Goal: Transaction & Acquisition: Obtain resource

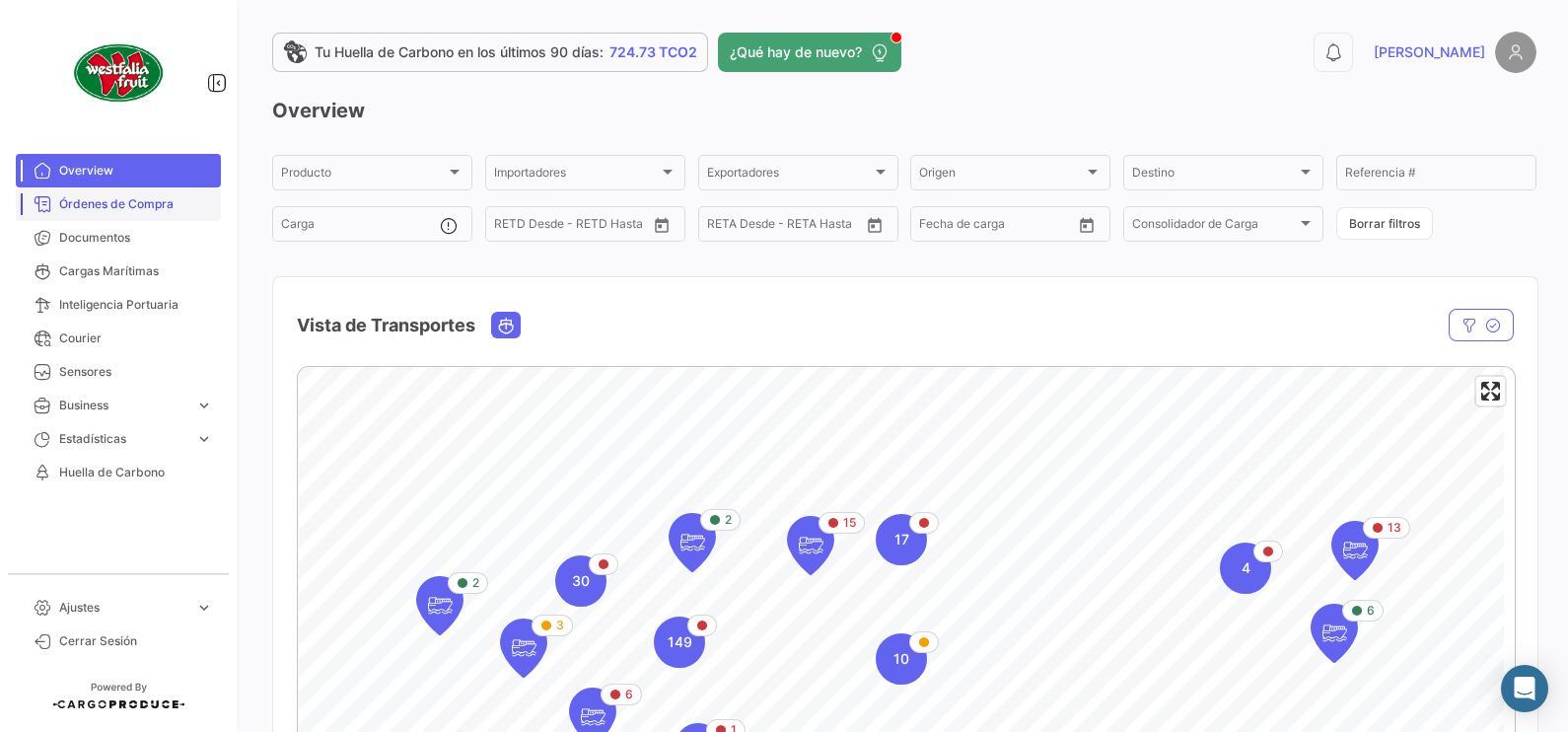
click at [132, 200] on span "Órdenes de Compra" at bounding box center [136, 204] width 154 height 18
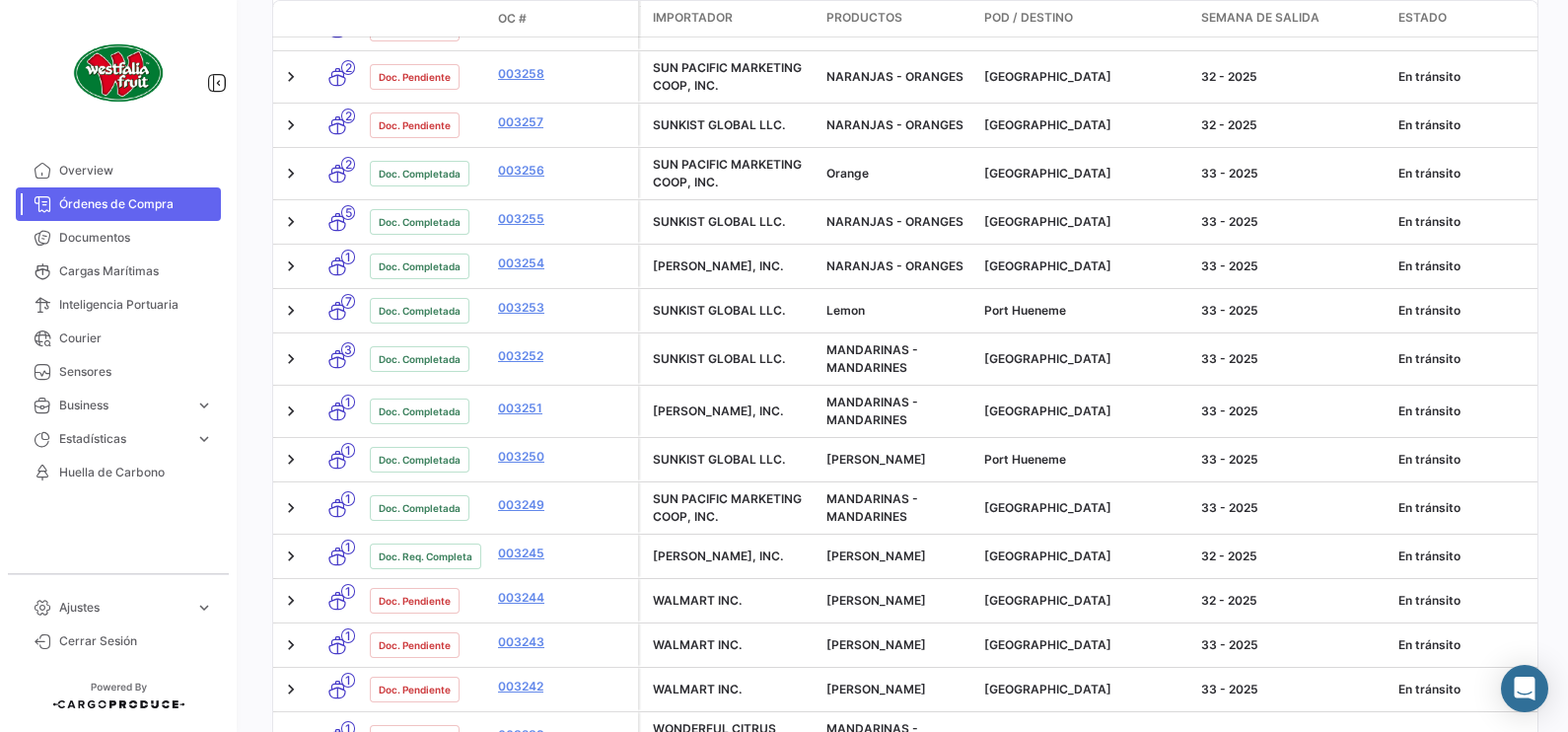
scroll to position [1479, 0]
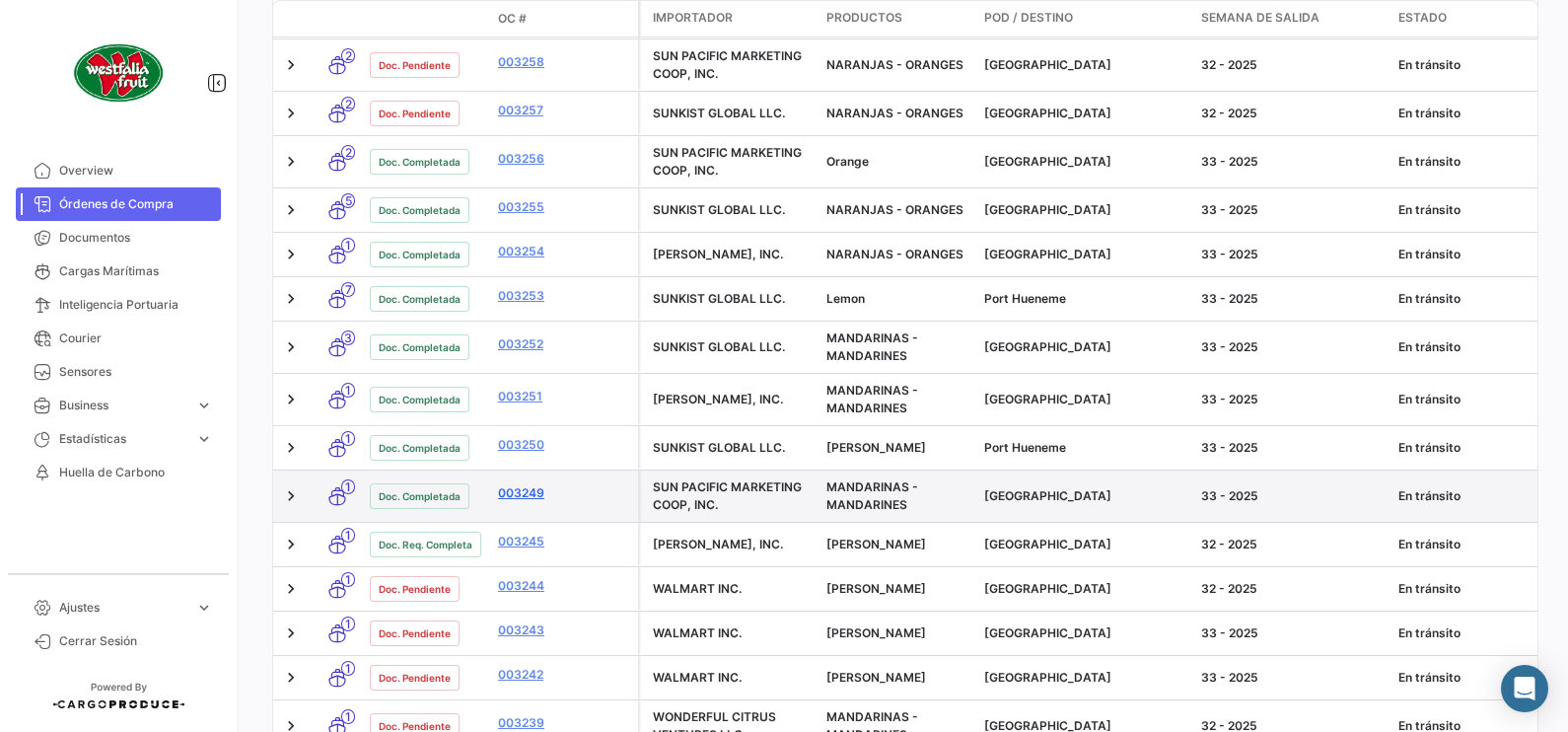
click at [542, 502] on link "003249" at bounding box center [564, 493] width 132 height 18
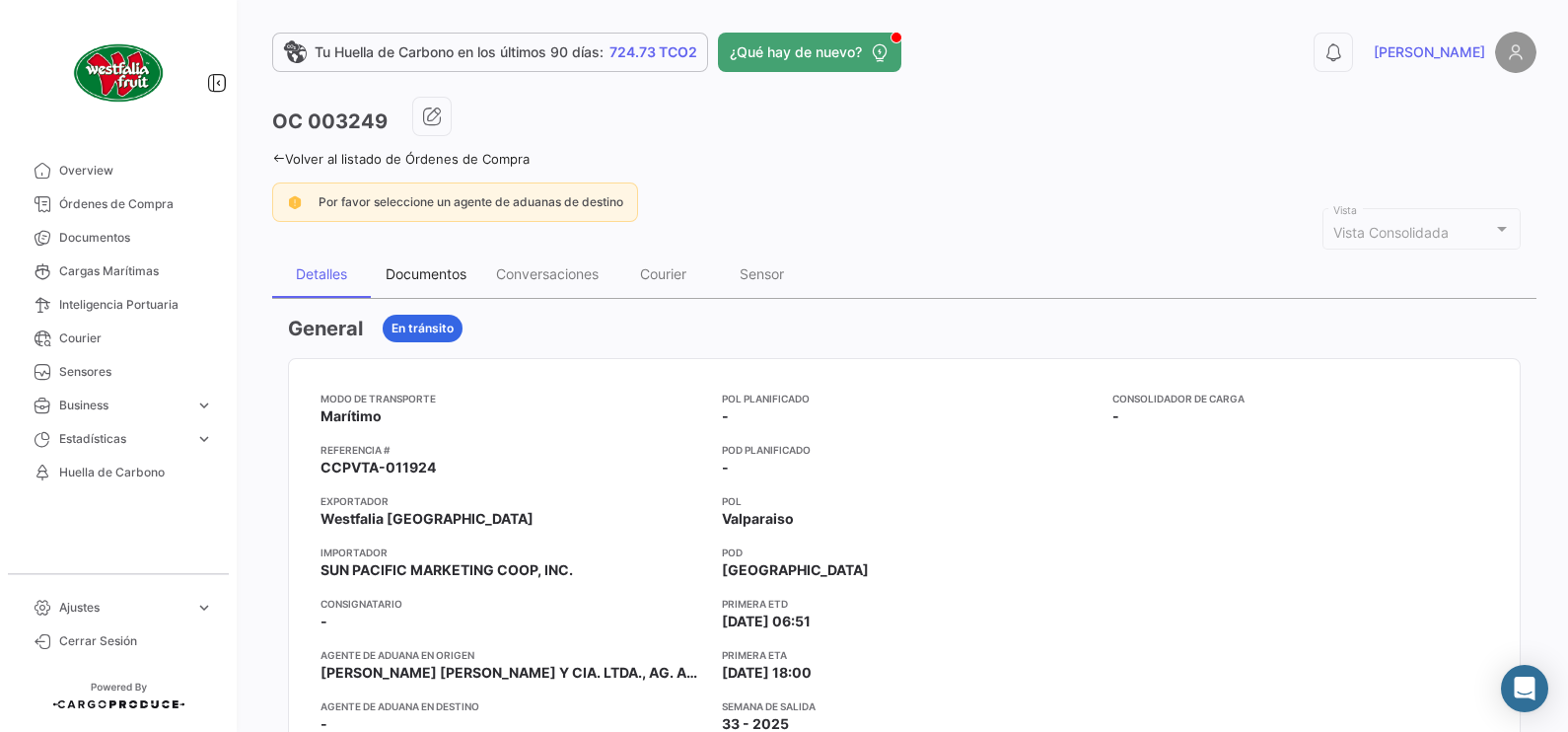
click at [444, 269] on div "Documentos" at bounding box center [426, 273] width 81 height 17
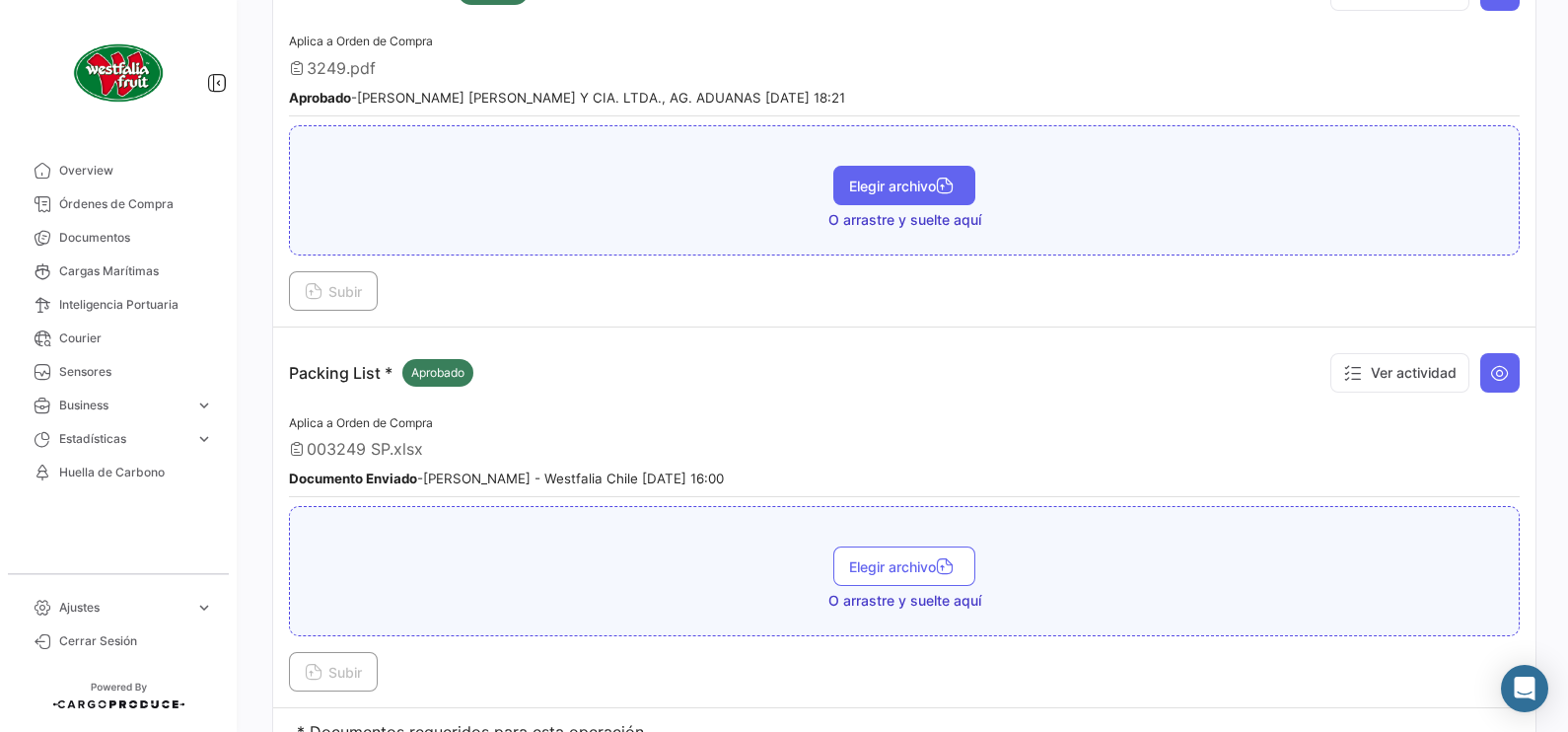
scroll to position [740, 0]
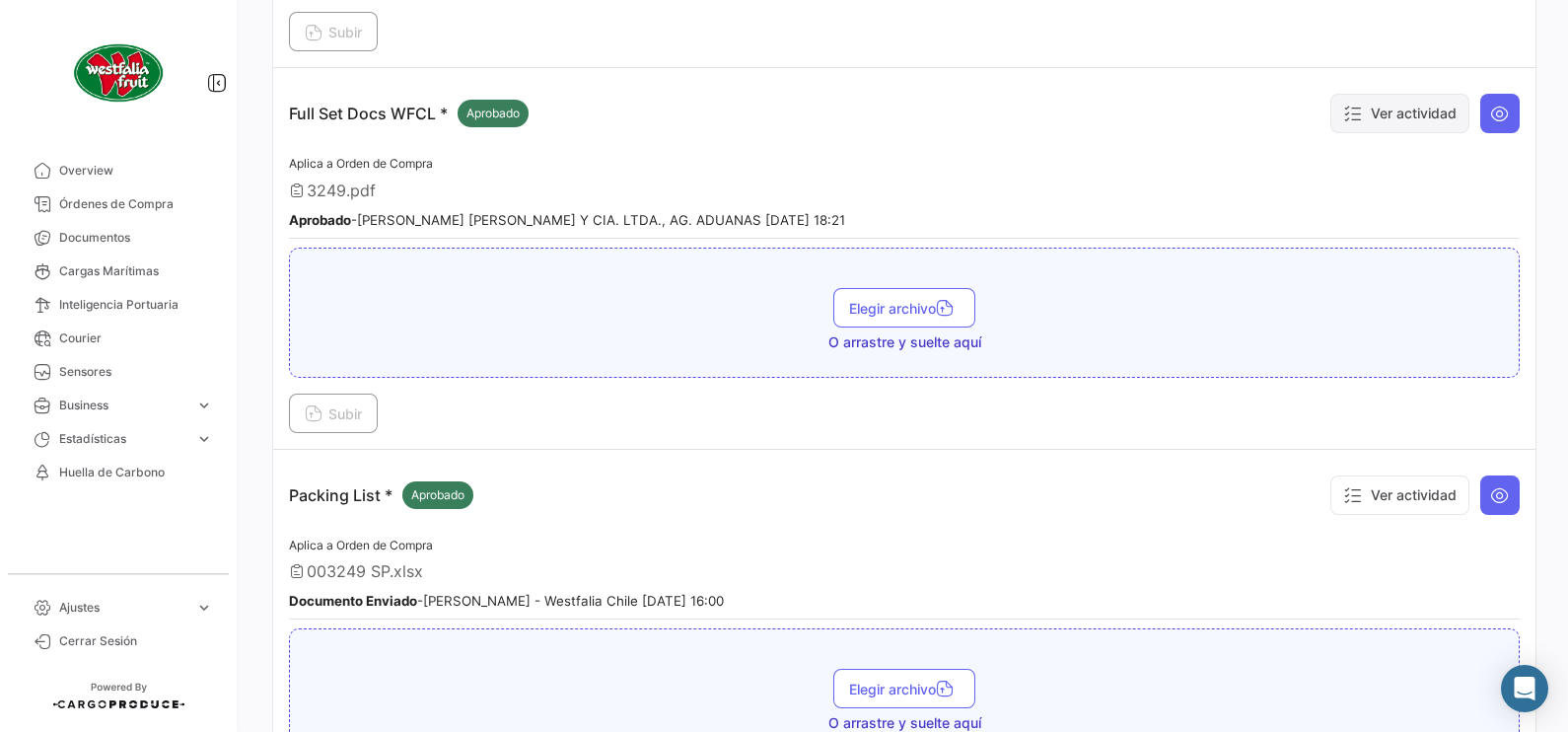
click at [1412, 110] on button "Ver actividad" at bounding box center [1399, 113] width 139 height 39
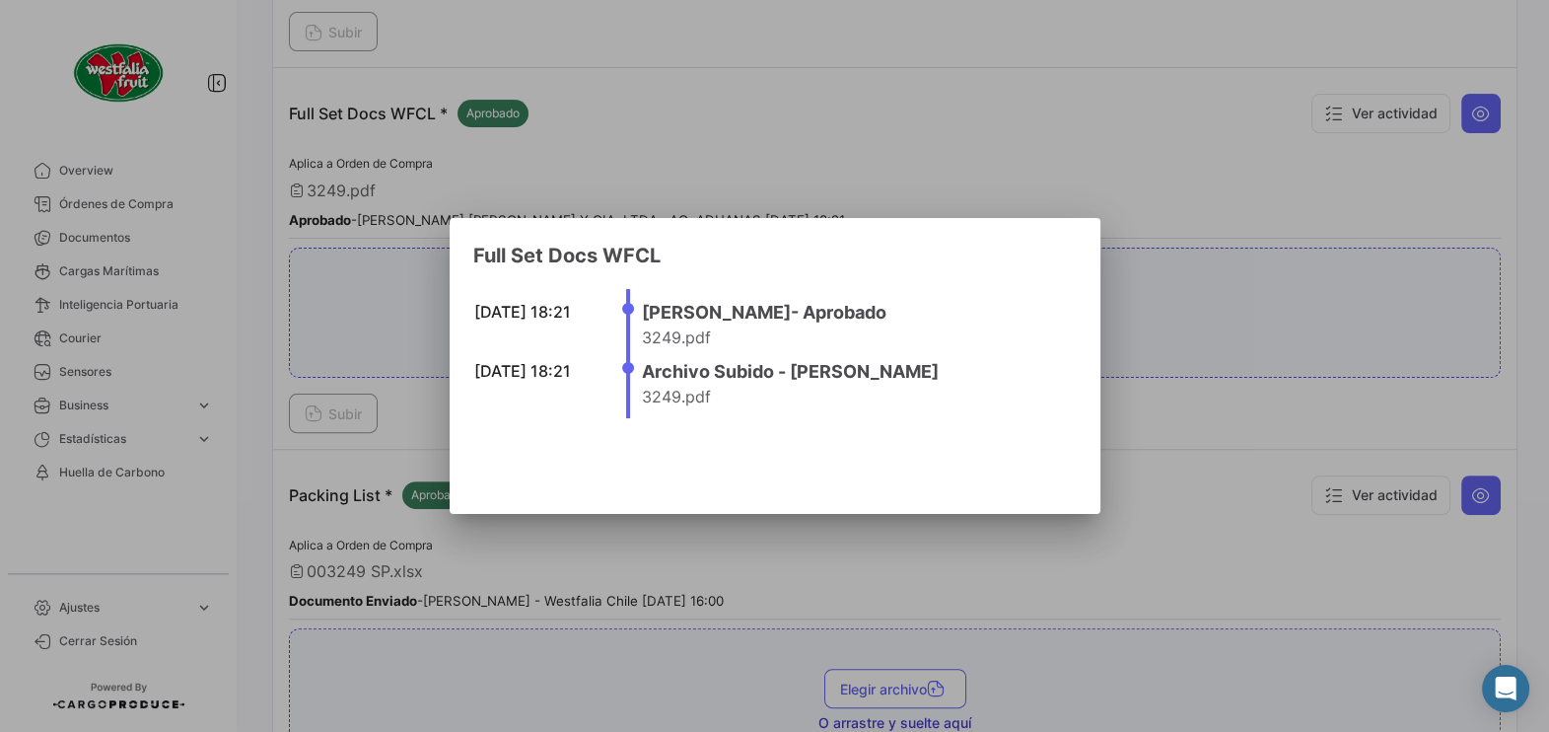
click at [1247, 90] on div at bounding box center [774, 366] width 1549 height 732
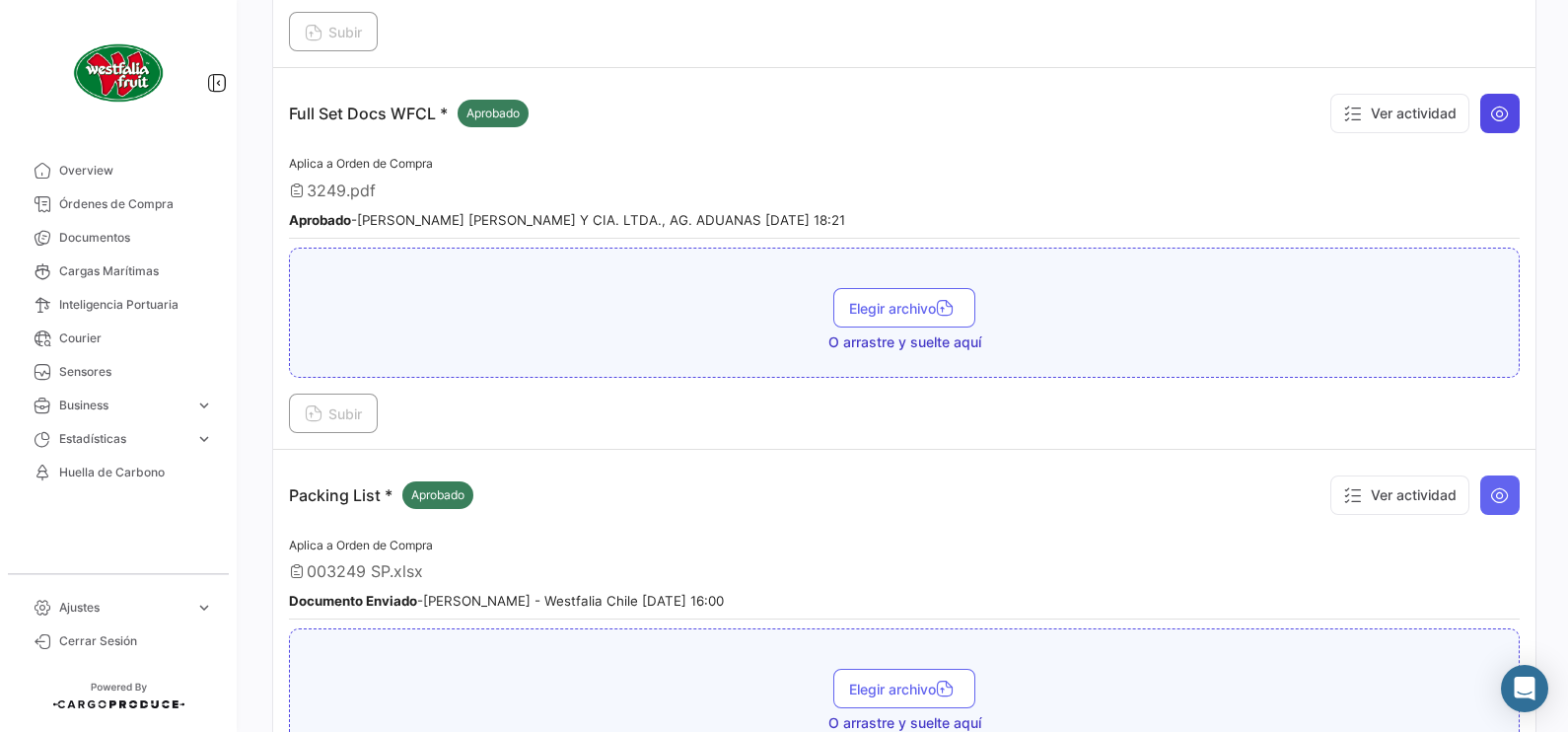
click at [1494, 109] on icon at bounding box center [1500, 114] width 20 height 20
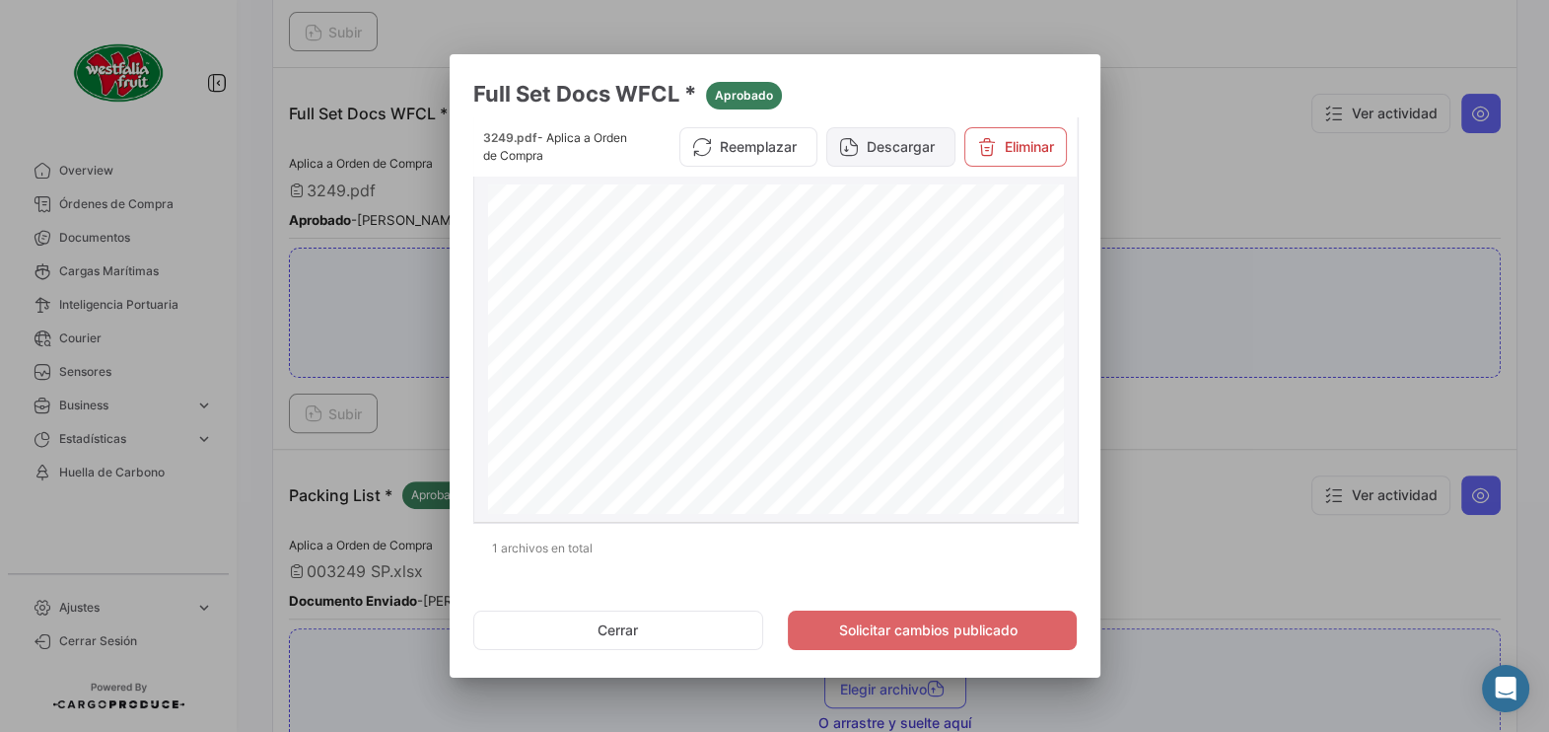
click at [892, 145] on button "Descargar" at bounding box center [890, 146] width 129 height 39
click at [1208, 214] on div at bounding box center [774, 366] width 1549 height 732
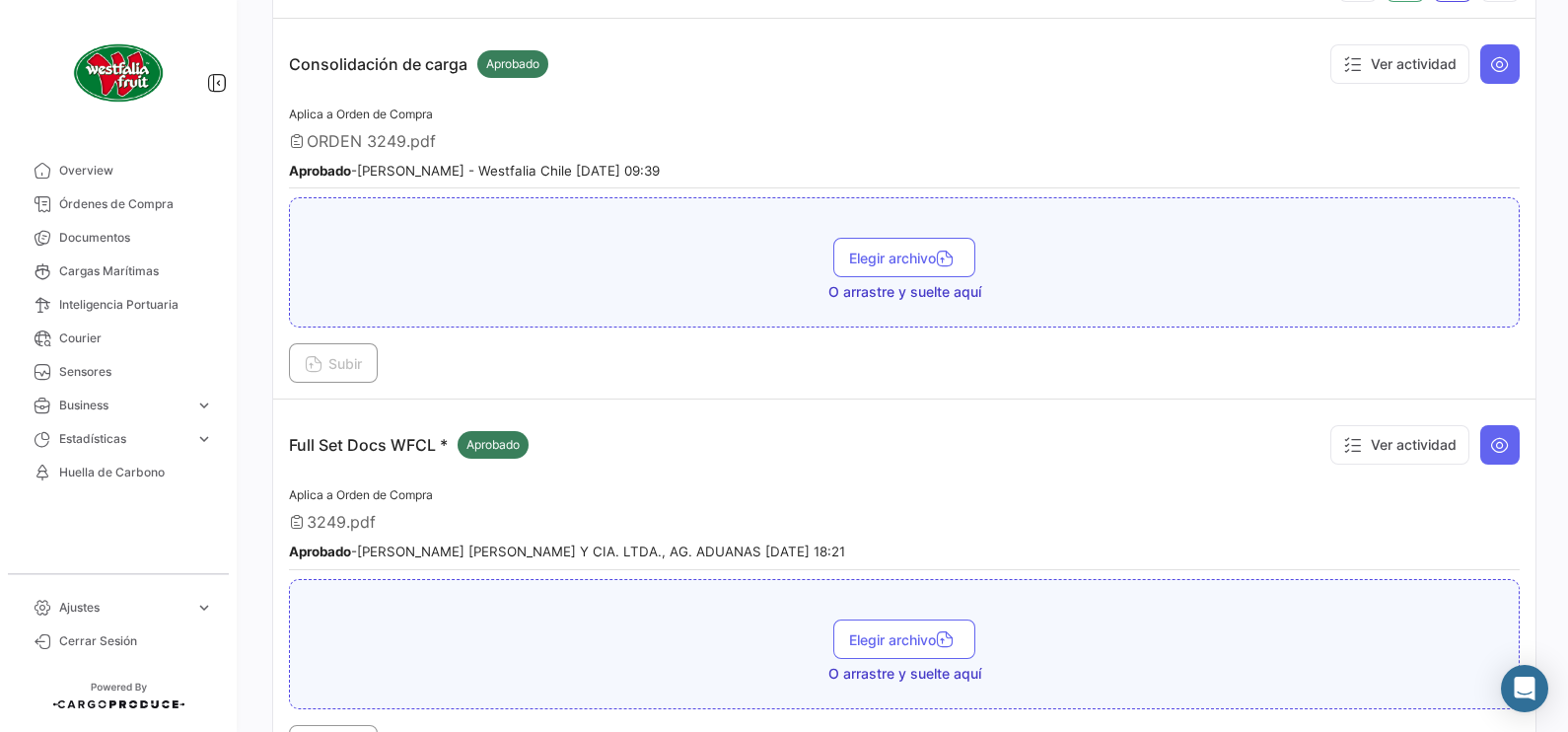
scroll to position [370, 0]
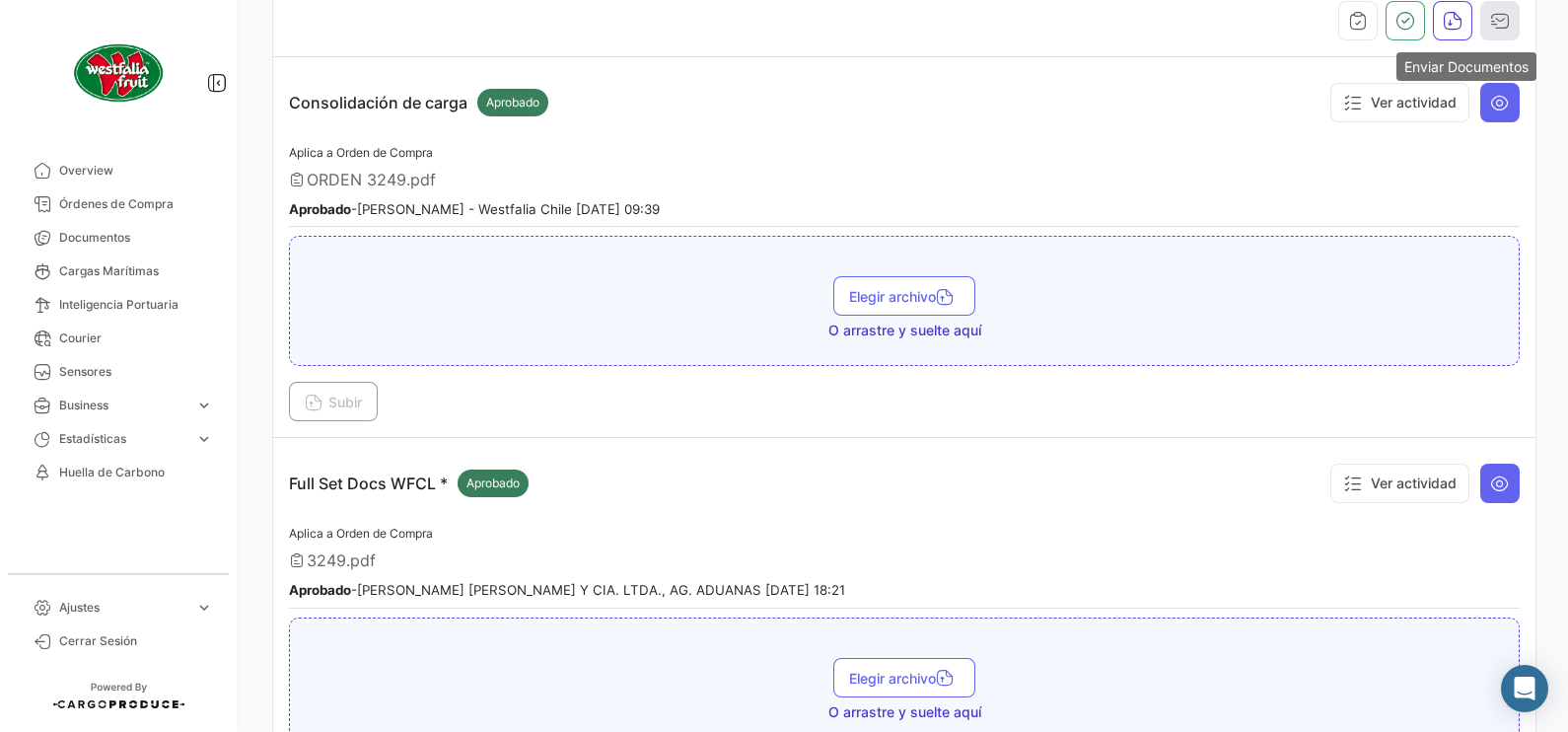
click at [1494, 25] on icon "button" at bounding box center [1500, 21] width 20 height 20
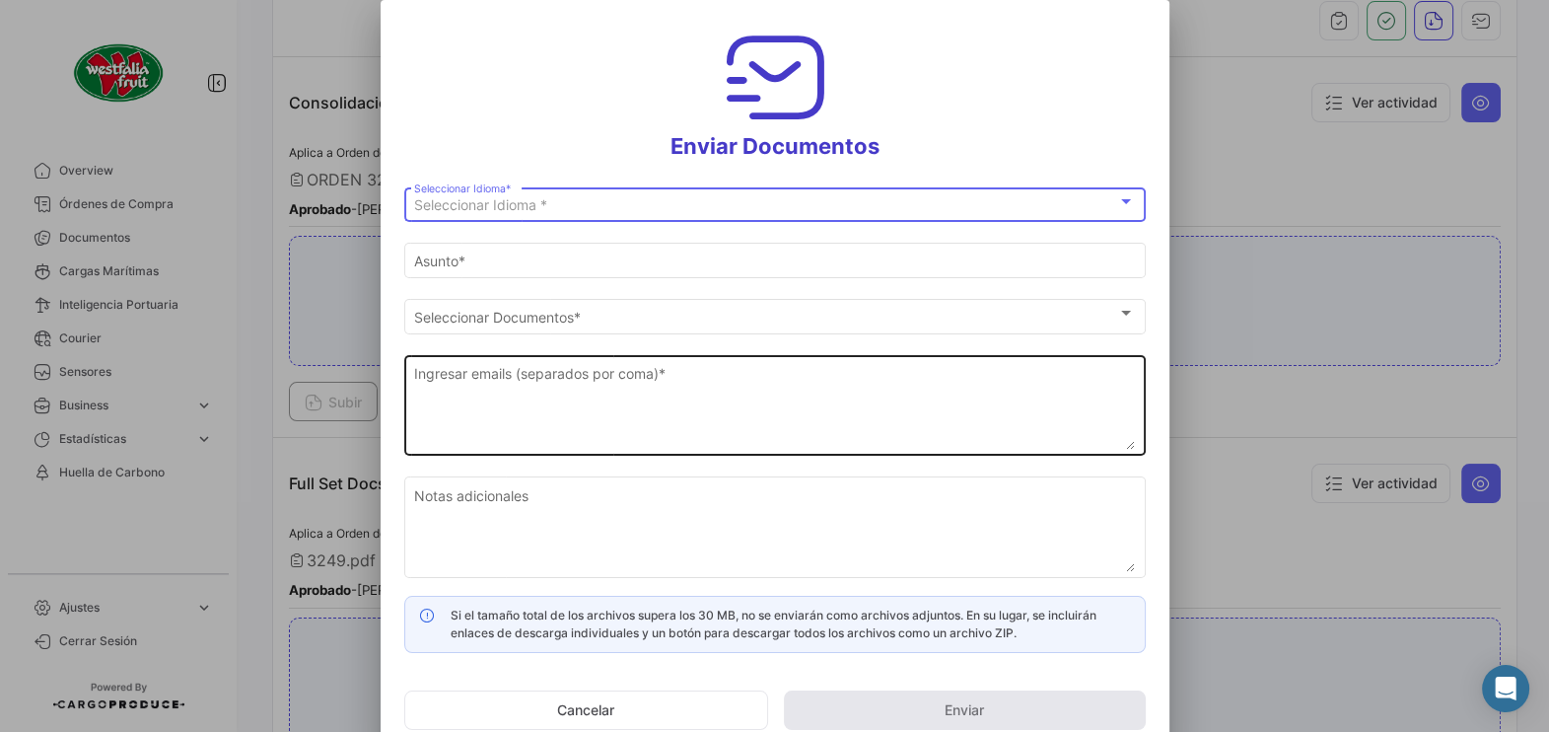
click at [847, 388] on textarea "Ingresar emails (separados por coma) *" at bounding box center [774, 406] width 721 height 87
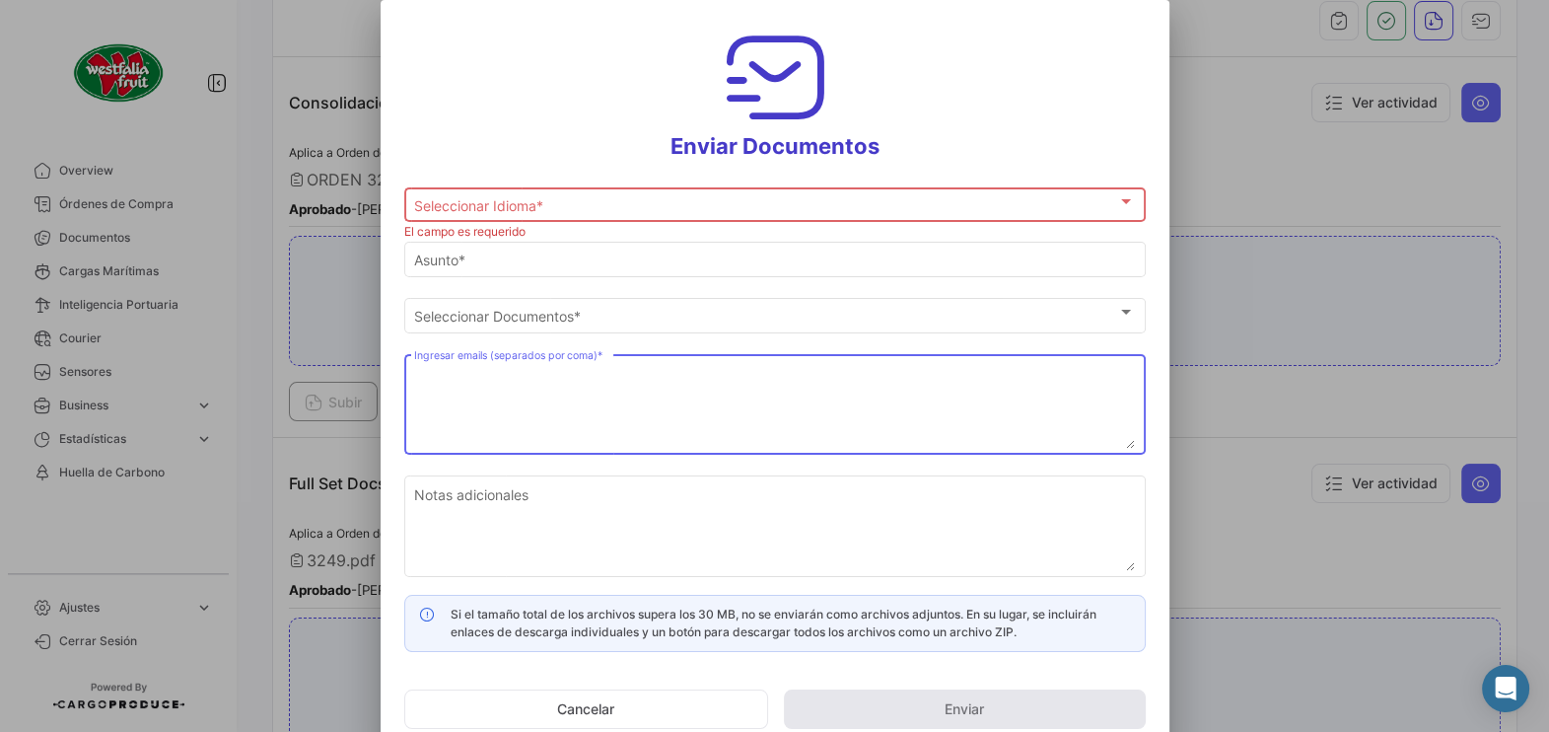
paste textarea "[EMAIL_ADDRESS][DOMAIN_NAME], [EMAIL_ADDRESS][DOMAIN_NAME], [EMAIL_ADDRESS][DOM…"
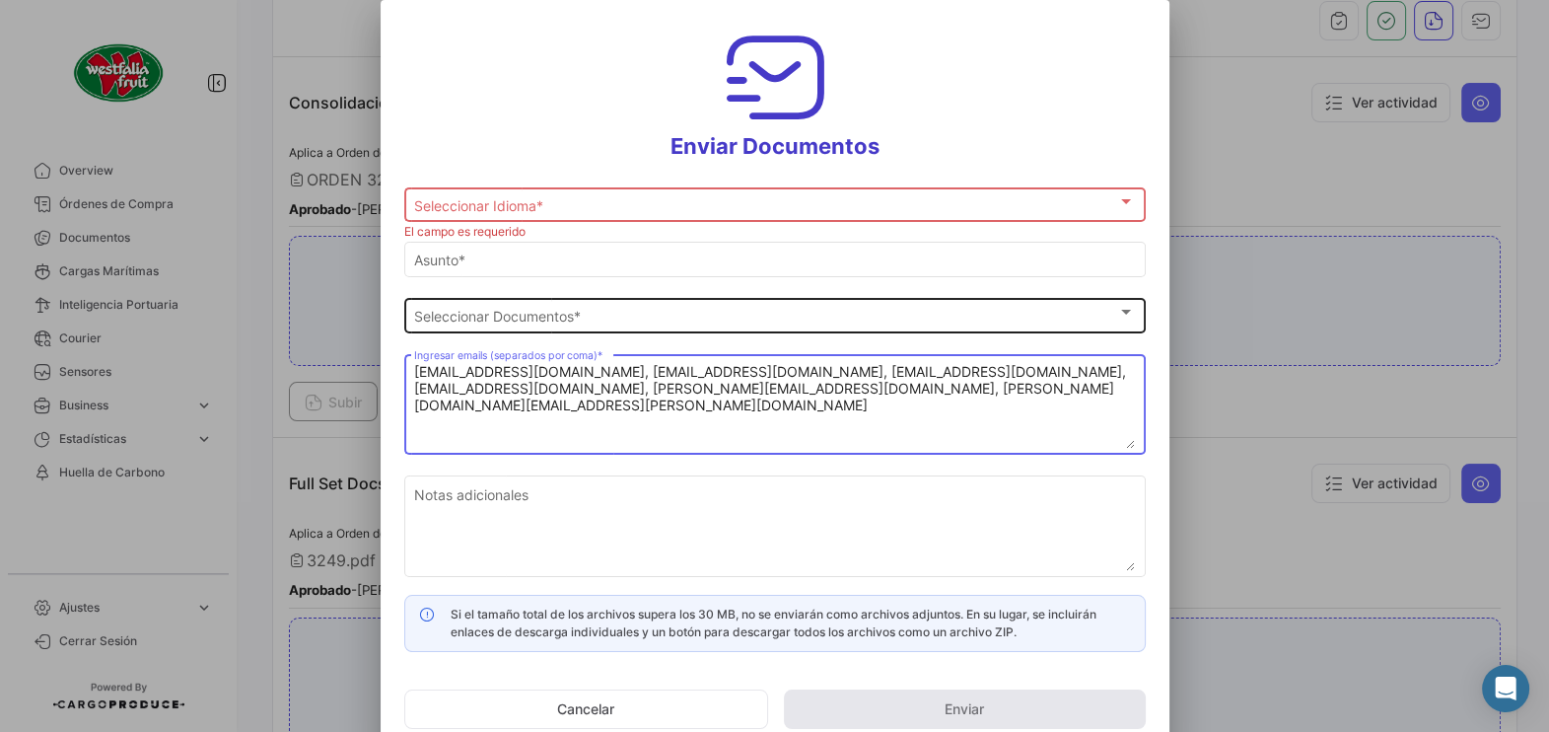
type textarea "[EMAIL_ADDRESS][DOMAIN_NAME], [EMAIL_ADDRESS][DOMAIN_NAME], [EMAIL_ADDRESS][DOM…"
click at [625, 311] on div "Seleccionar Documentos" at bounding box center [765, 316] width 703 height 17
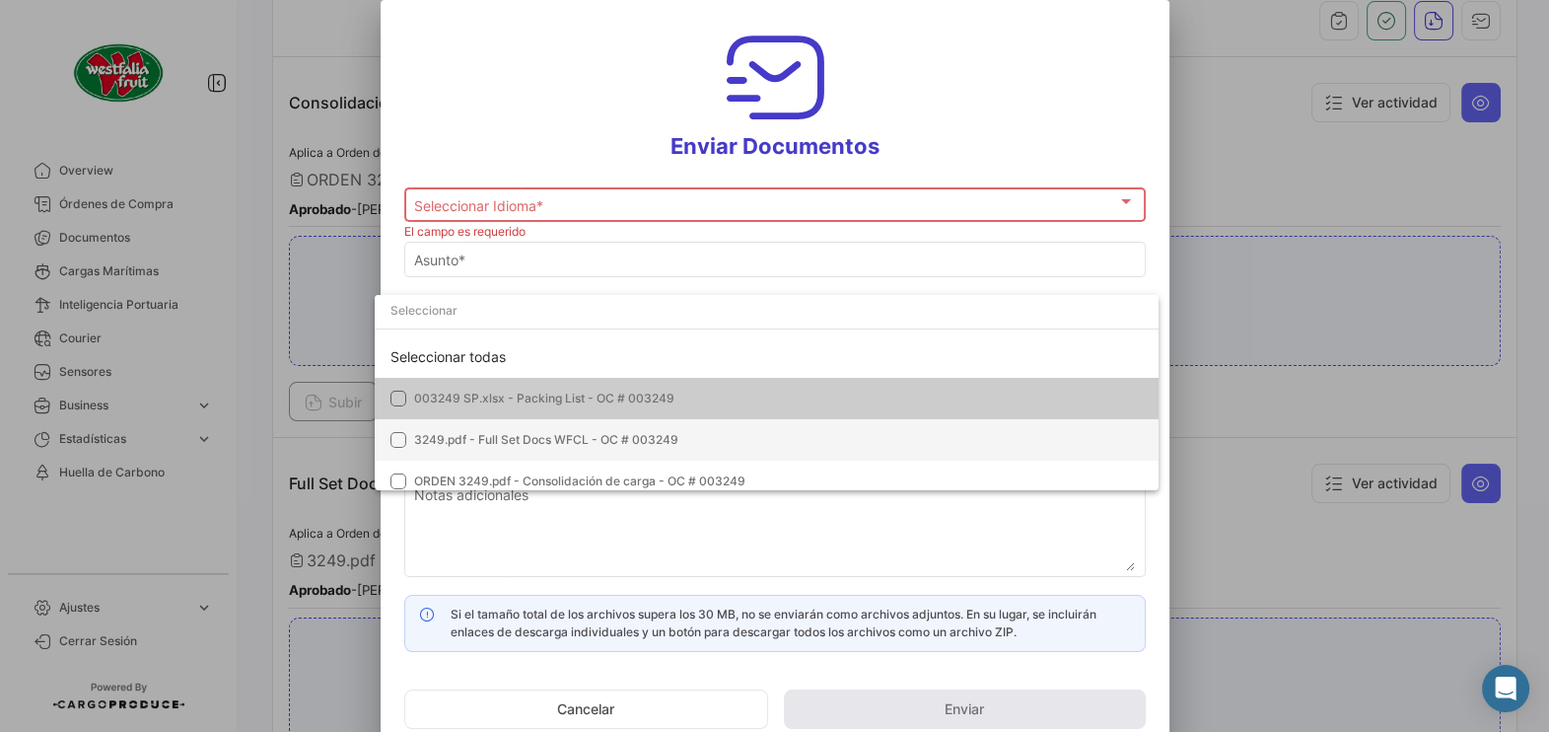
click at [390, 432] on mat-pseudo-checkbox at bounding box center [398, 440] width 16 height 16
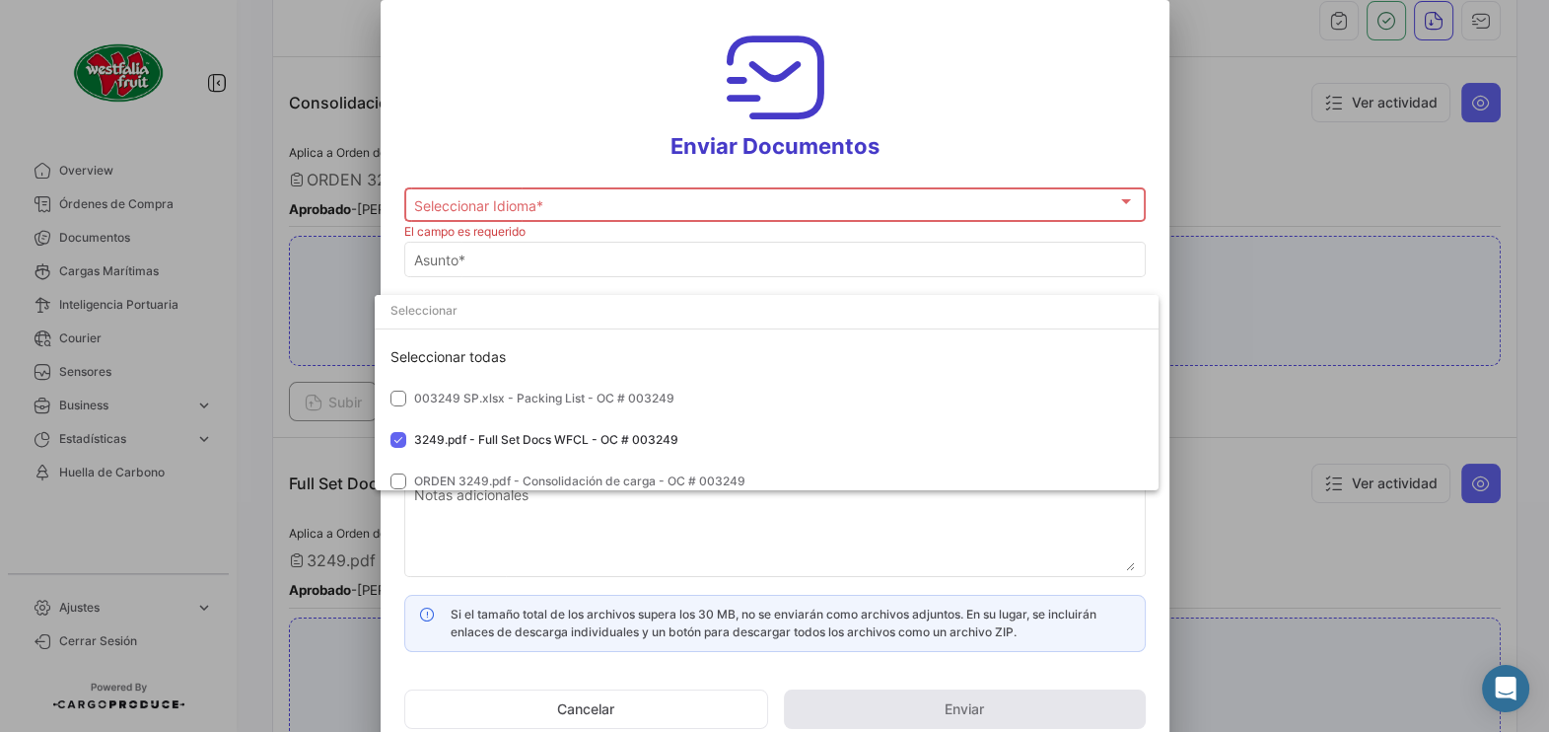
click at [542, 207] on div at bounding box center [774, 366] width 1549 height 732
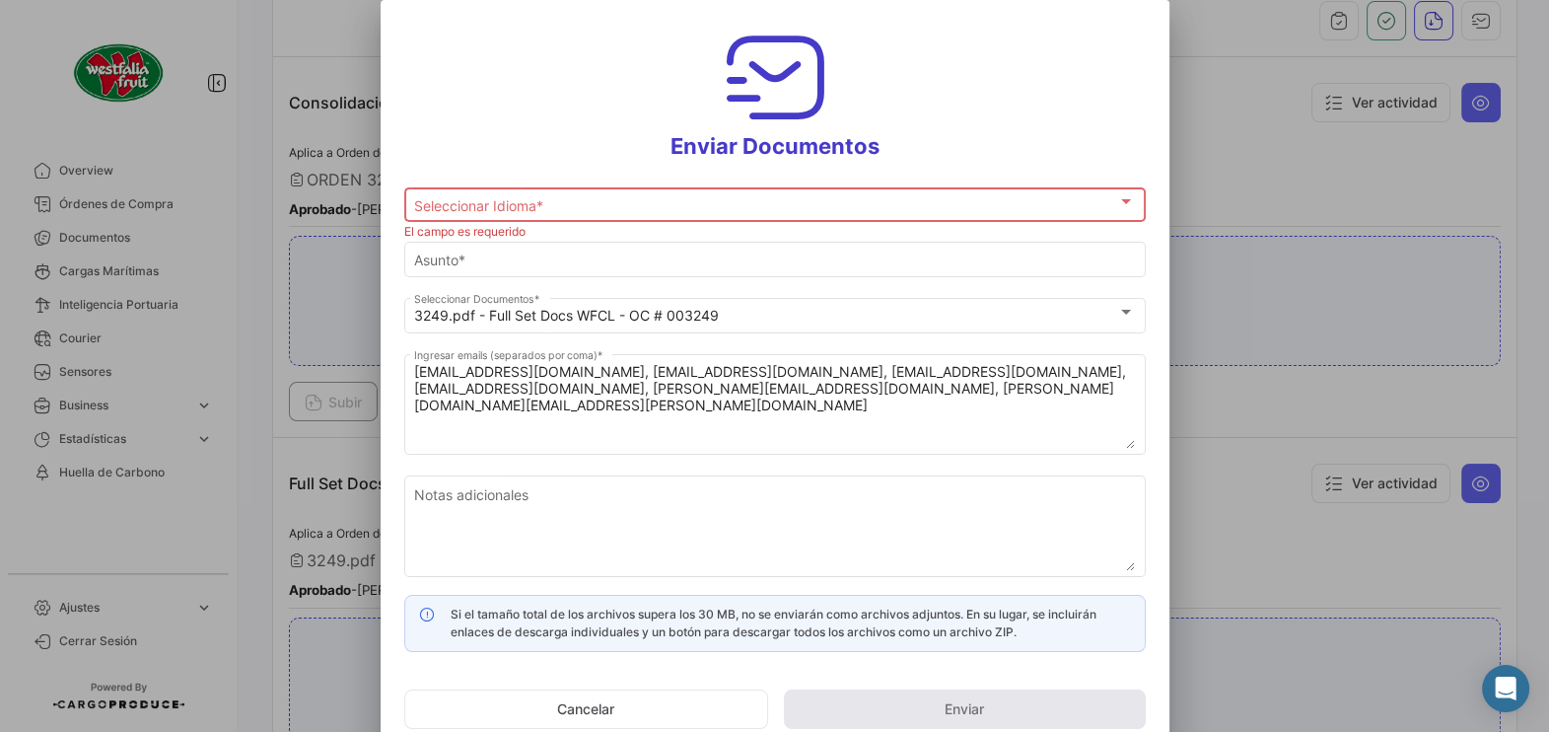
click at [542, 207] on span "Seleccionar Idioma *" at bounding box center [765, 205] width 703 height 17
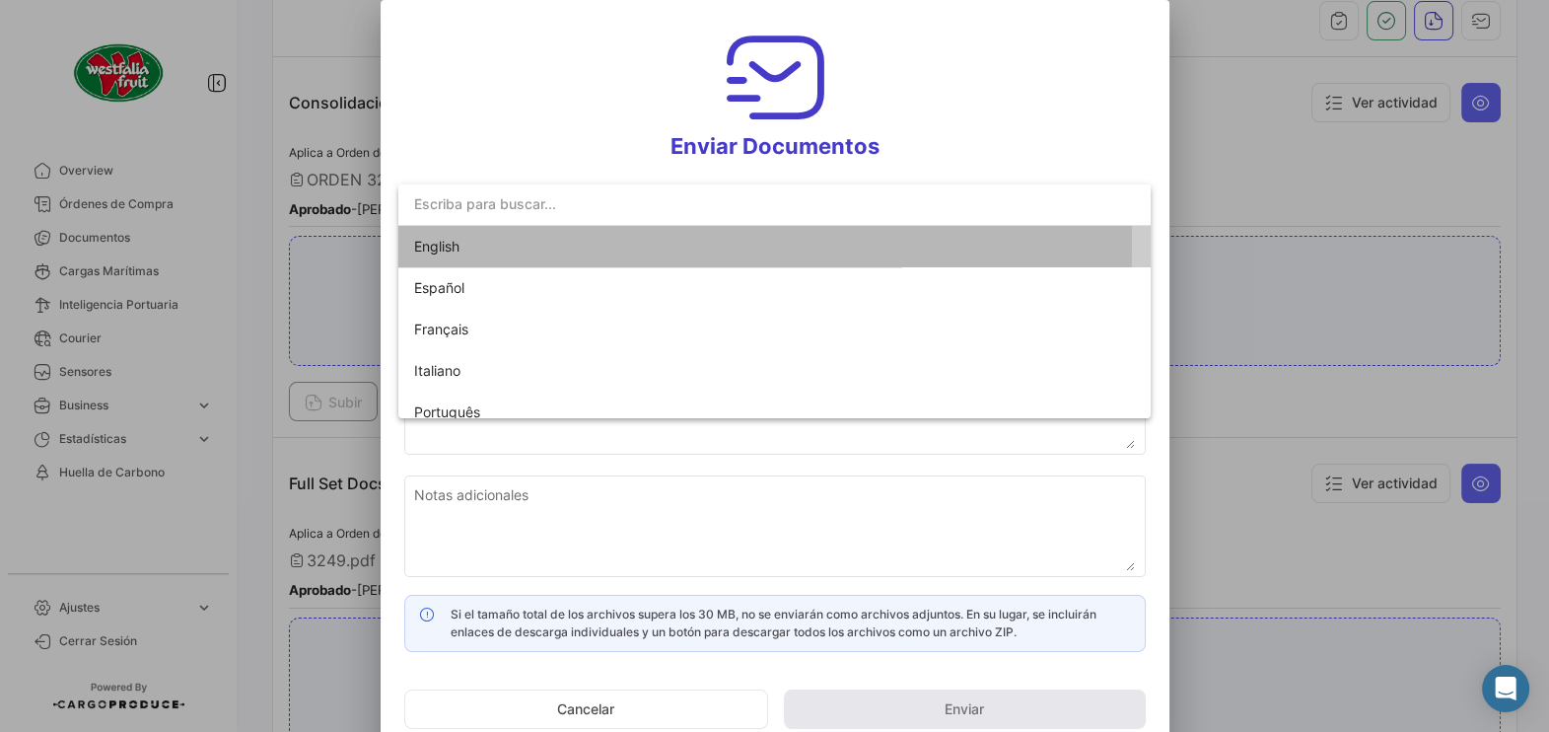
drag, startPoint x: 542, startPoint y: 207, endPoint x: 440, endPoint y: 245, distance: 109.2
click at [440, 245] on span "English" at bounding box center [436, 246] width 45 height 17
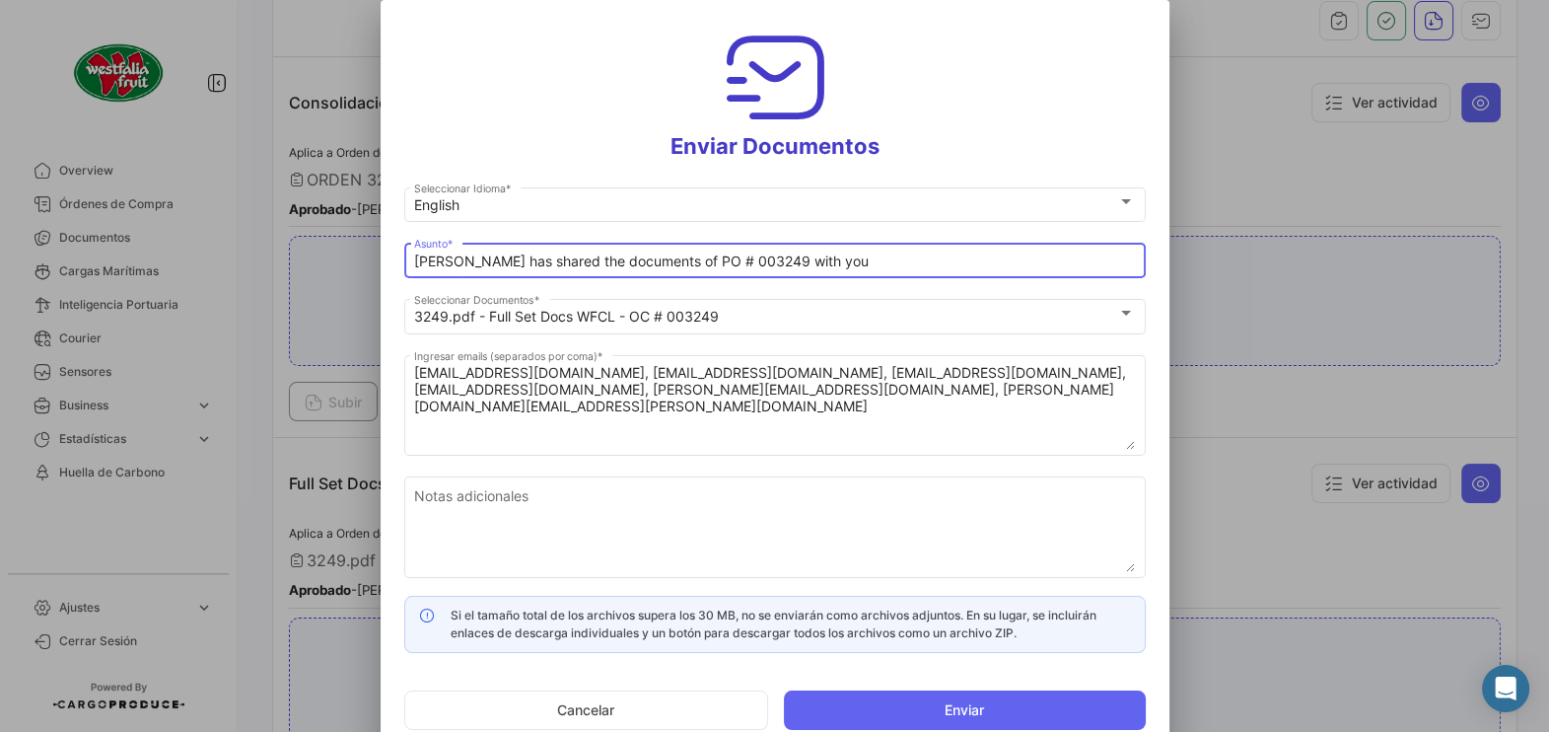
drag, startPoint x: 642, startPoint y: 260, endPoint x: 0, endPoint y: 264, distance: 641.9
click at [0, 265] on html "Overview Órdenes de Compra Documentos Cargas Marítimas Inteligencia Portuaria C…" at bounding box center [774, 366] width 1549 height 732
type input "DOCS POLAR COLOMBIA - SUN PACIFIC Ref # 003249 -murcotts"
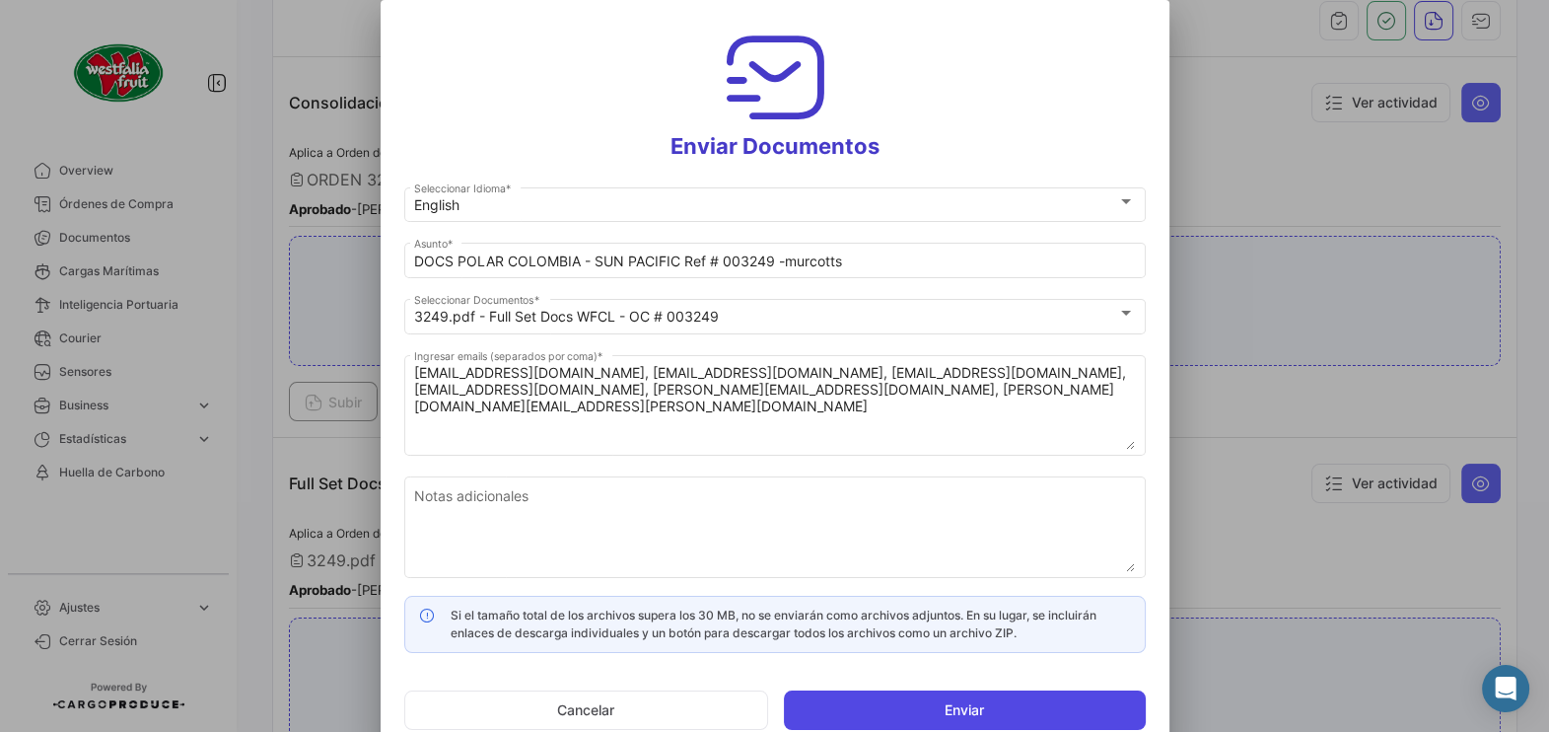
click at [951, 704] on button "Enviar" at bounding box center [965, 709] width 362 height 39
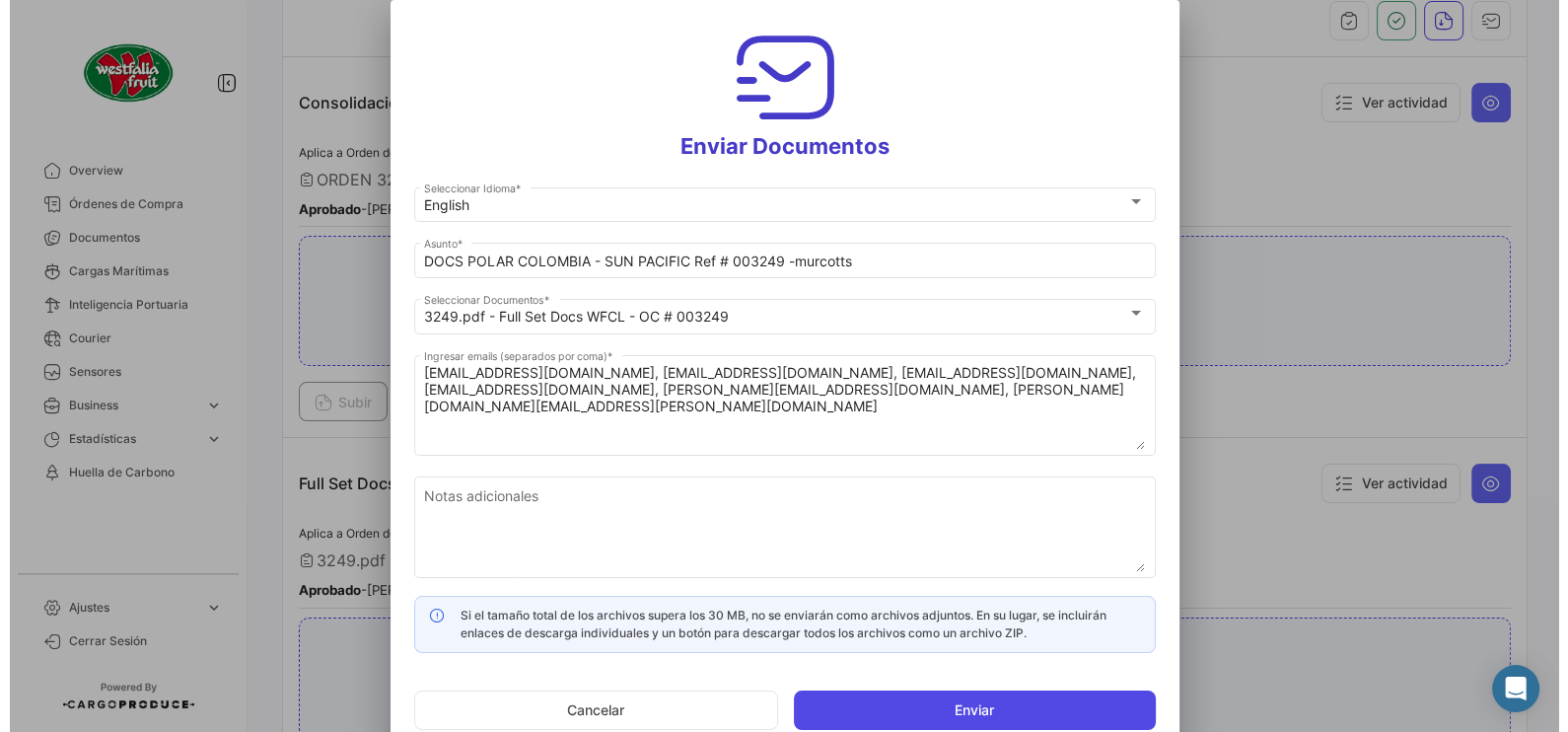
scroll to position [369, 0]
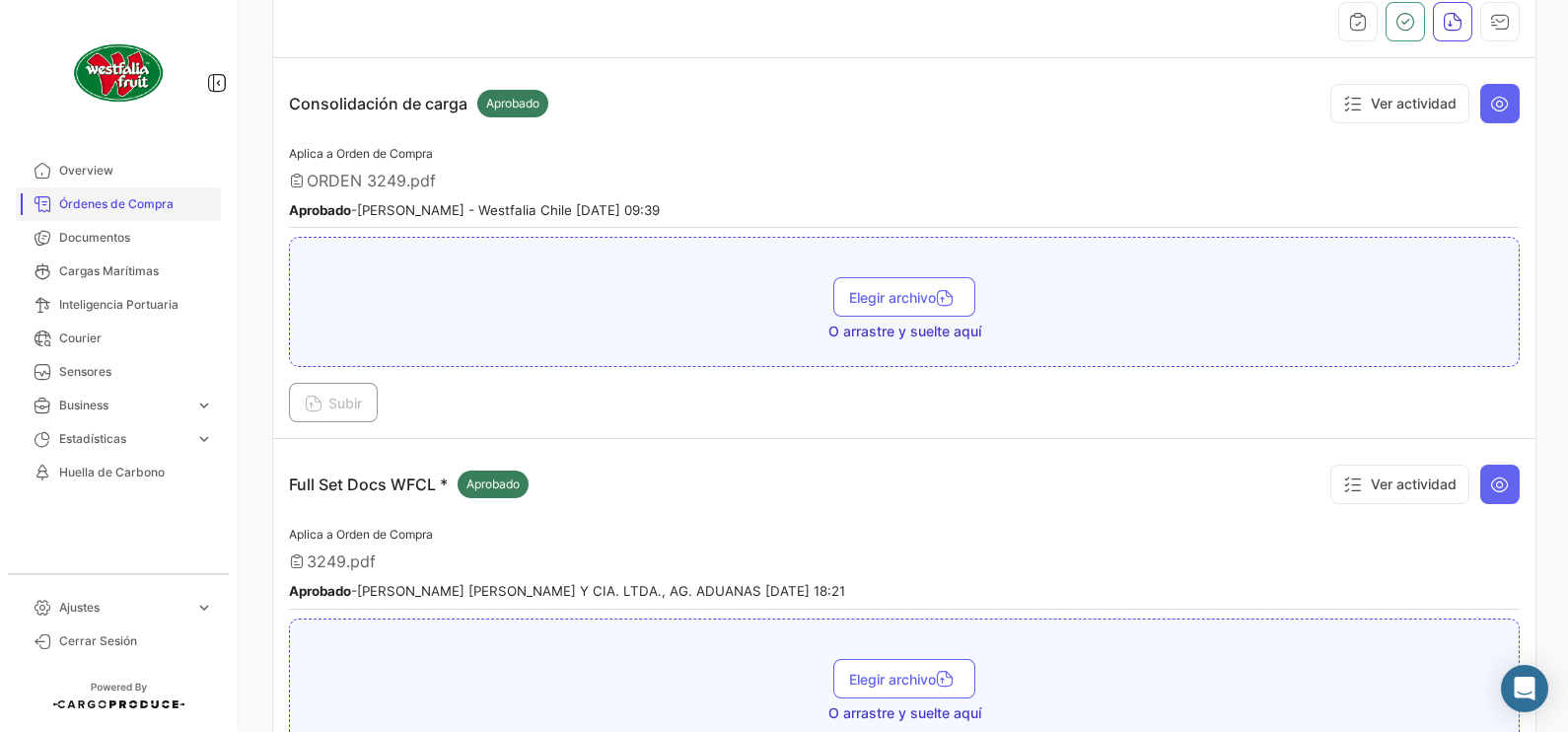
click at [143, 204] on span "Órdenes de Compra" at bounding box center [136, 204] width 154 height 18
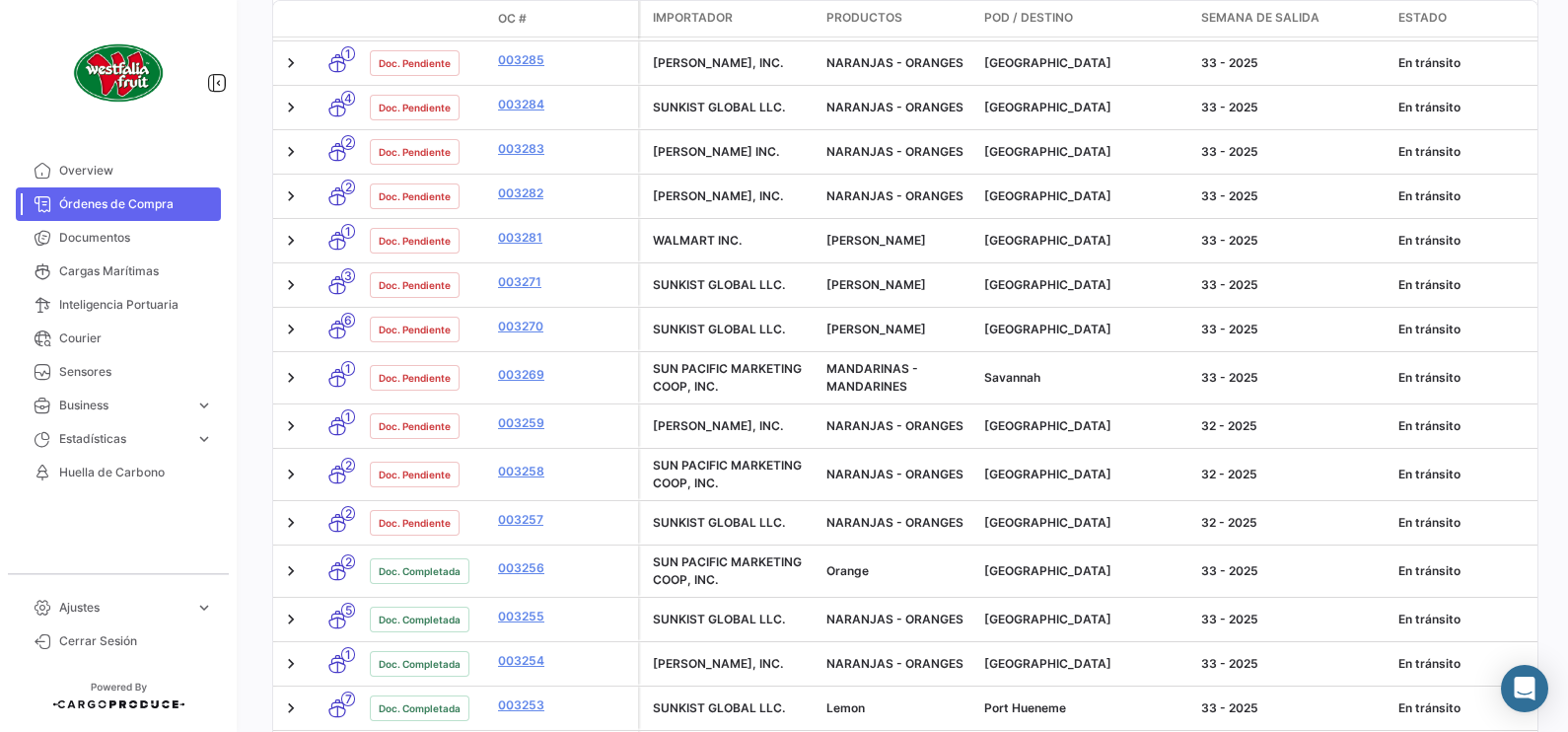
scroll to position [1109, 0]
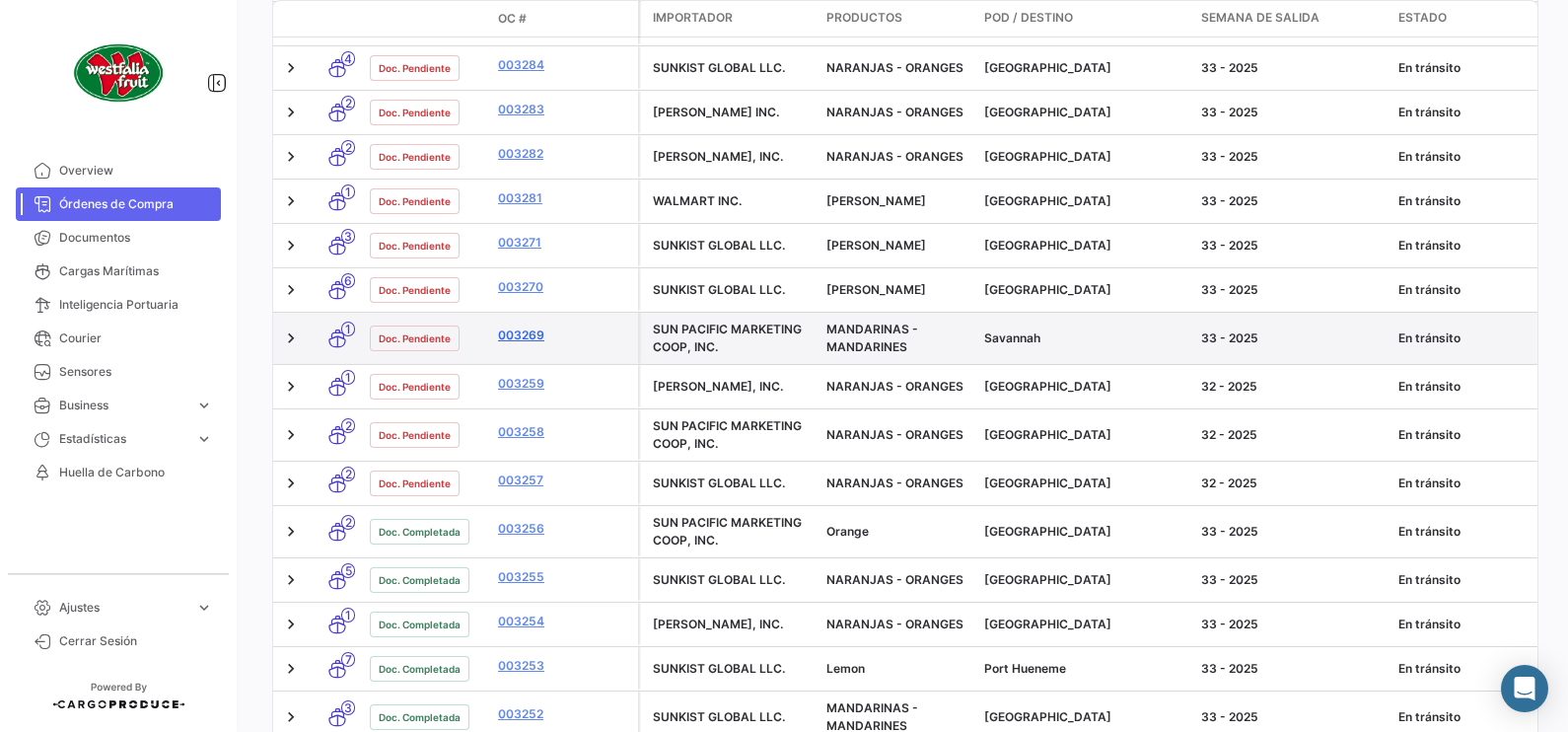
click at [521, 344] on link "003269" at bounding box center [564, 335] width 132 height 18
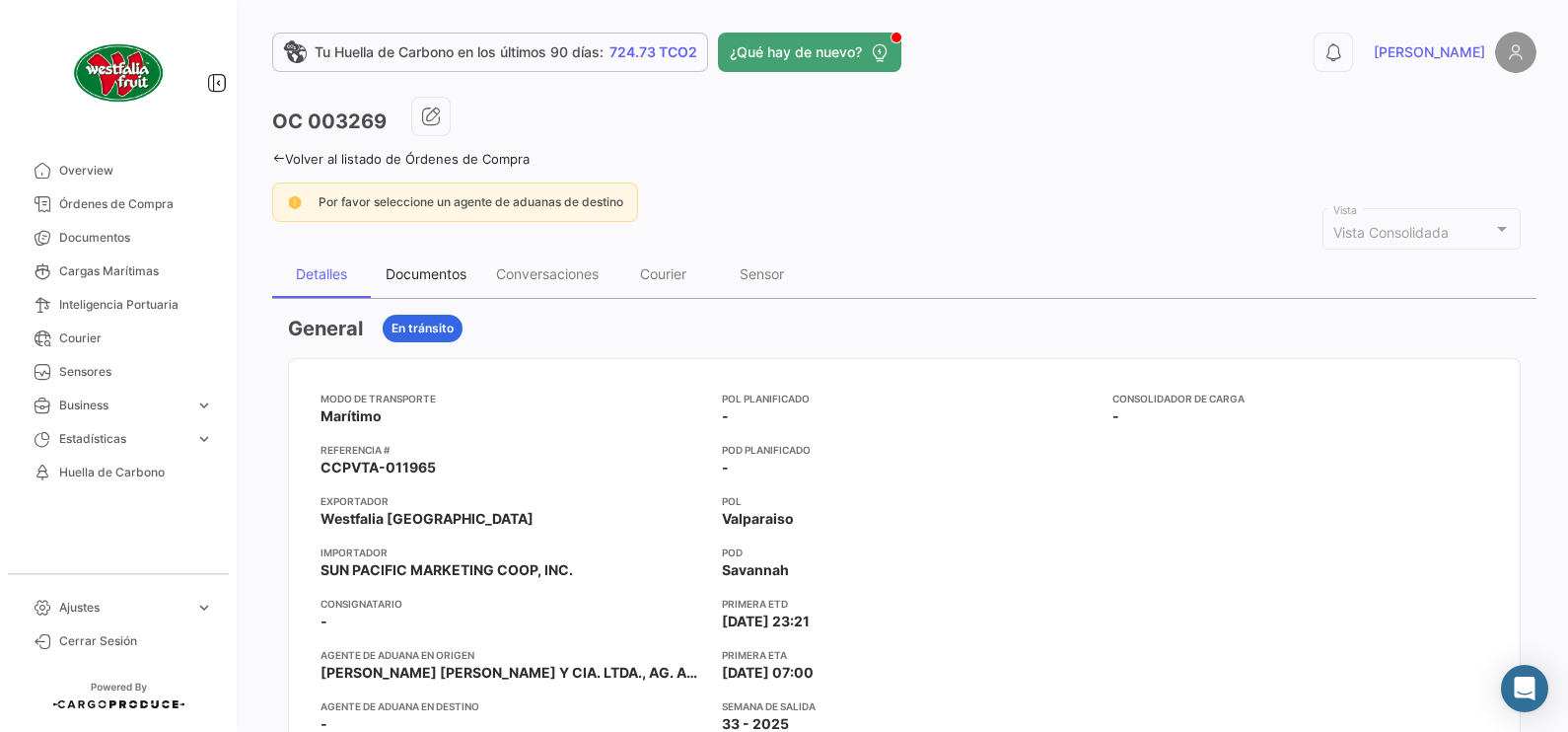
click at [429, 266] on div "Documentos" at bounding box center [426, 273] width 81 height 17
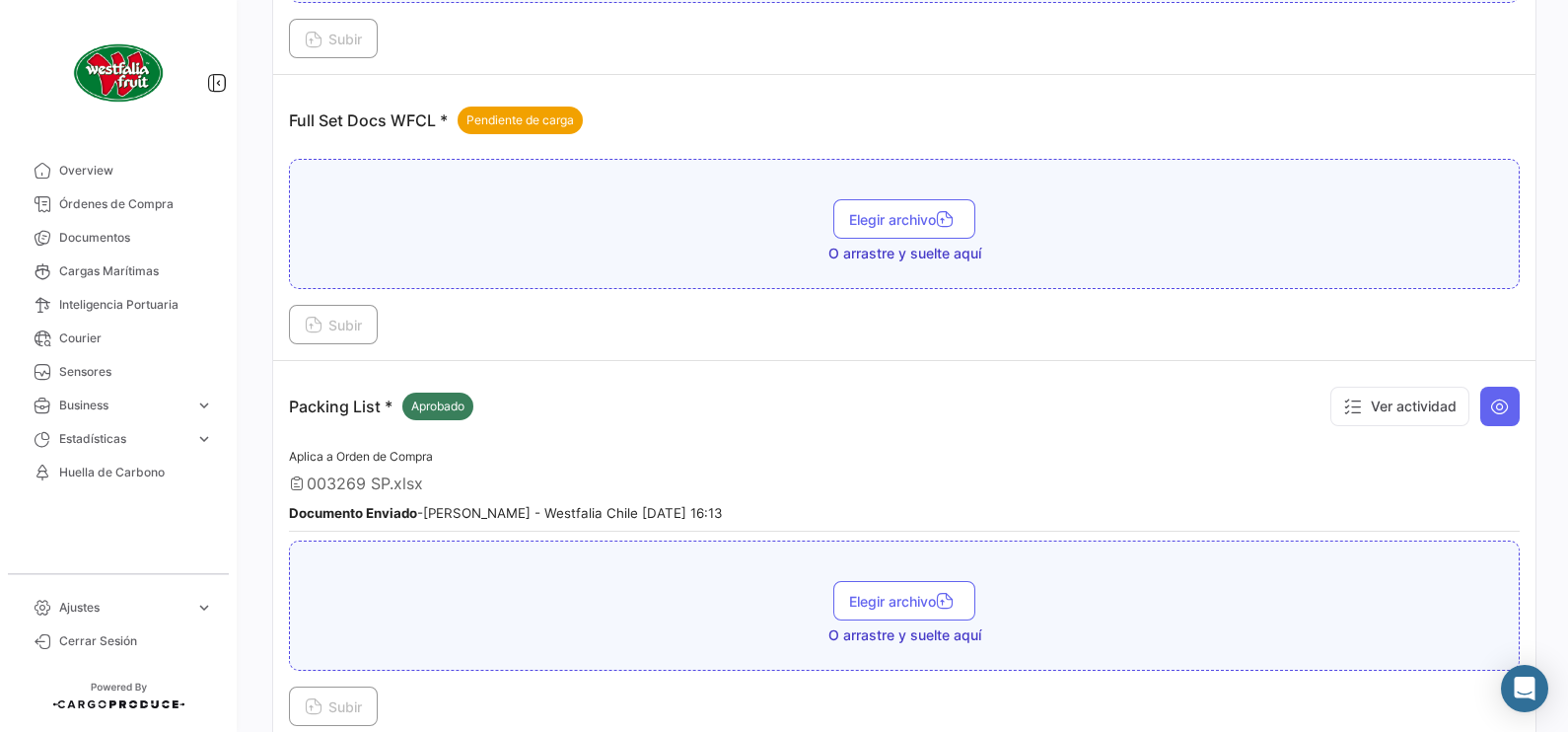
scroll to position [740, 0]
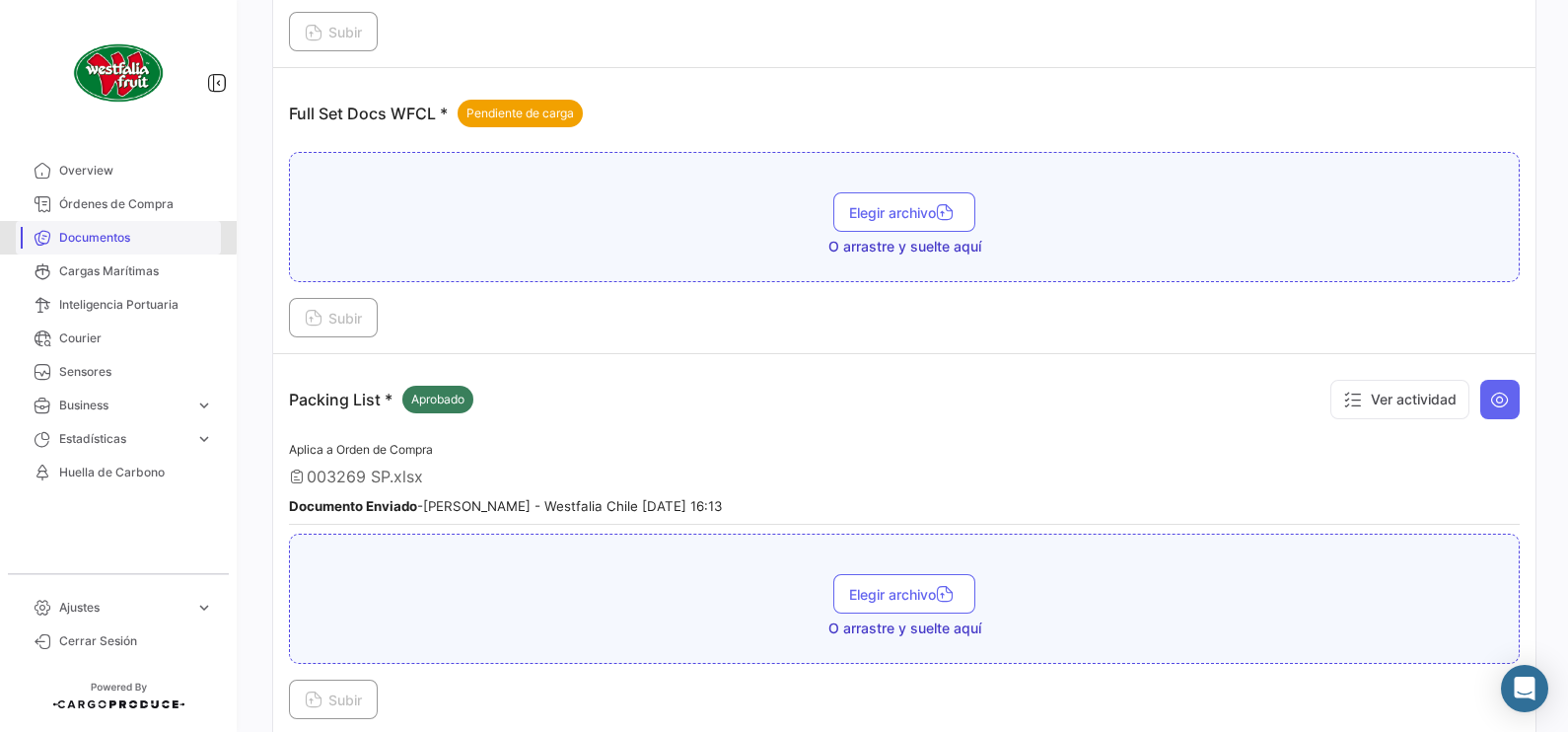
click at [75, 227] on link "Documentos" at bounding box center [118, 238] width 205 height 34
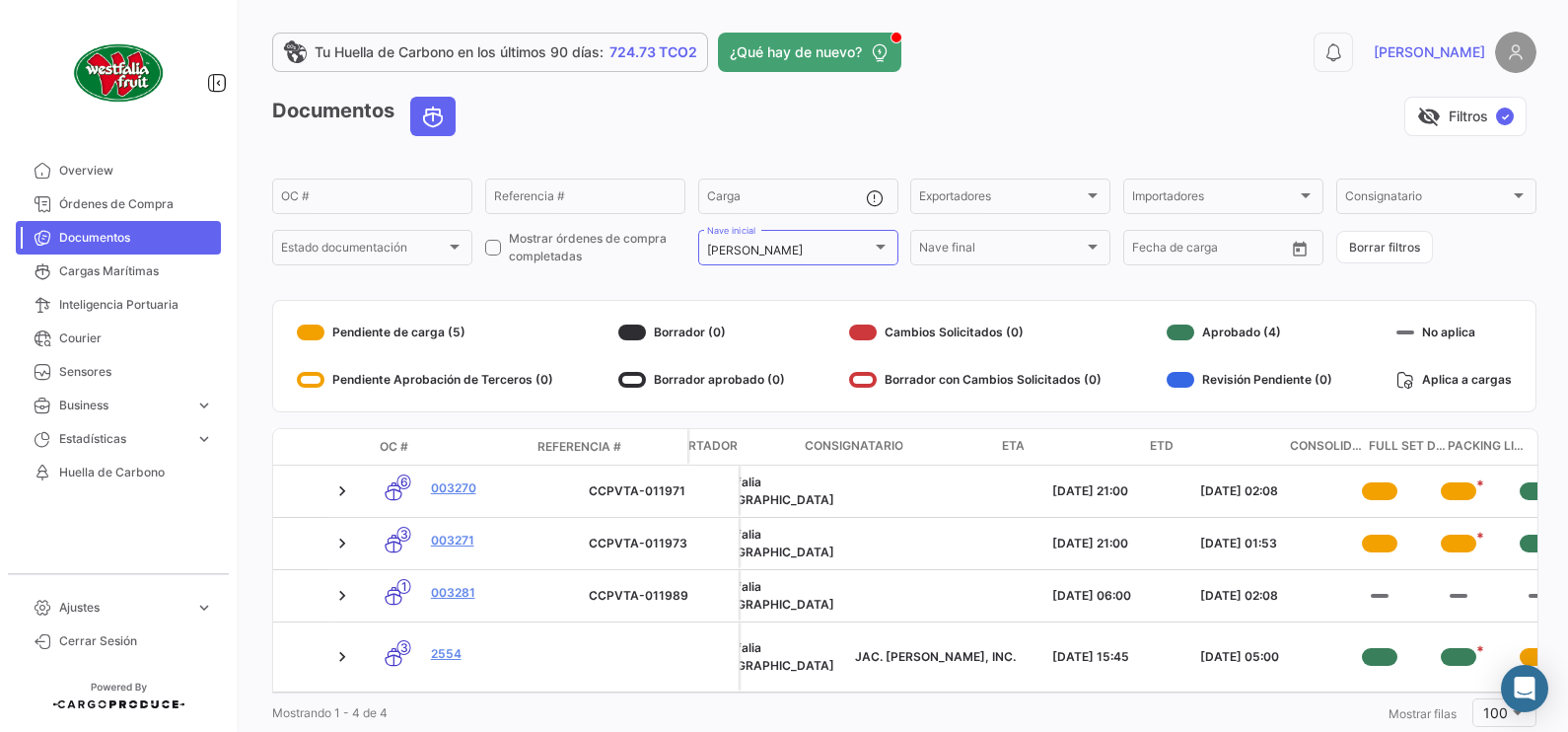
scroll to position [0, 190]
